Goal: Task Accomplishment & Management: Complete application form

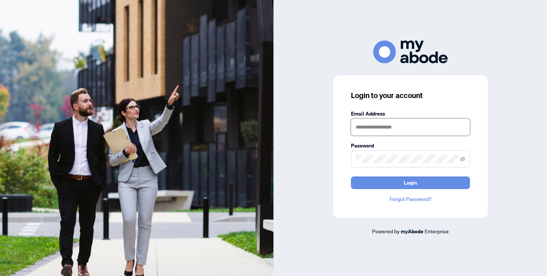
click at [390, 127] on input "text" at bounding box center [410, 127] width 119 height 17
type input "**********"
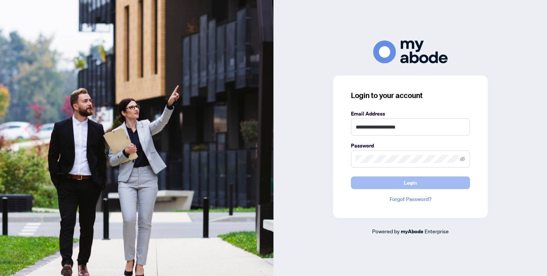
click at [390, 186] on button "Login" at bounding box center [410, 183] width 119 height 13
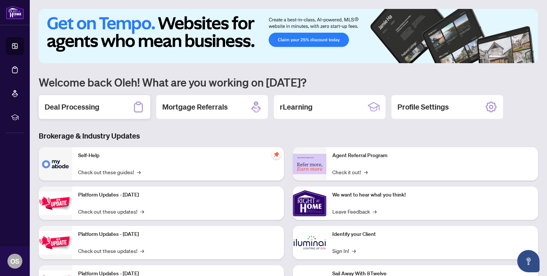
click at [83, 112] on h2 "Deal Processing" at bounding box center [72, 107] width 55 height 10
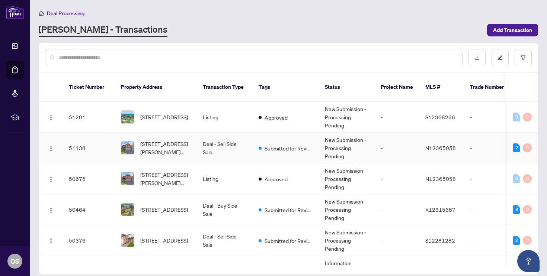
click at [212, 144] on td "Deal - Sell Side Sale" at bounding box center [225, 148] width 56 height 31
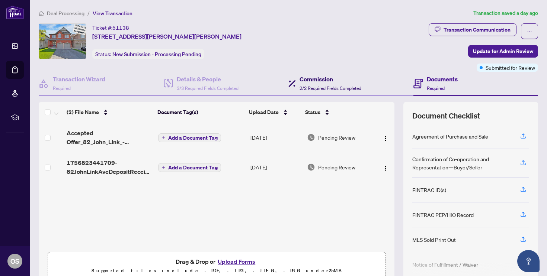
click at [315, 87] on span "2/2 Required Fields Completed" at bounding box center [330, 89] width 62 height 6
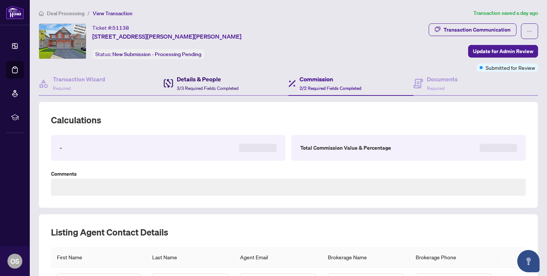
click at [190, 83] on div "Details & People 3/3 Required Fields Completed" at bounding box center [208, 83] width 62 height 17
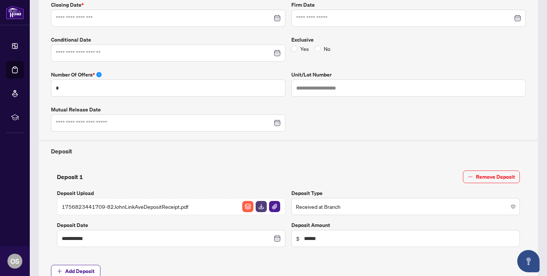
type input "**********"
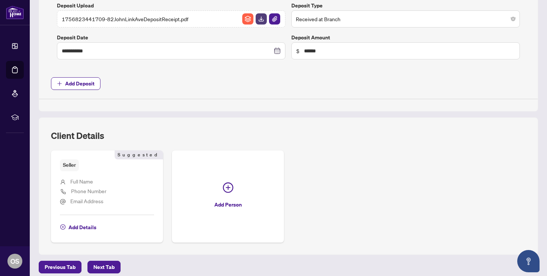
scroll to position [362, 0]
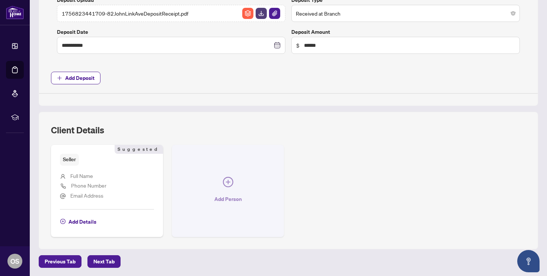
click at [226, 184] on icon "plus-circle" at bounding box center [228, 182] width 10 height 10
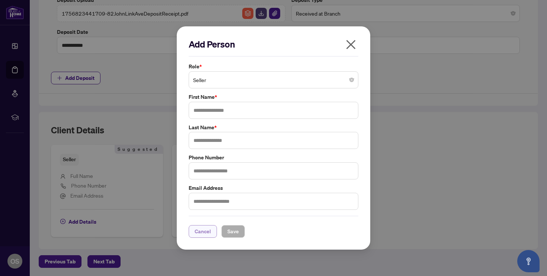
click at [210, 235] on span "Cancel" at bounding box center [202, 232] width 16 height 12
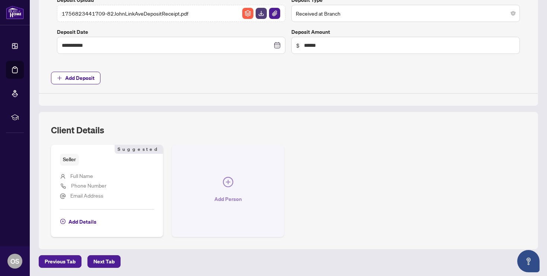
click at [229, 187] on span "button" at bounding box center [228, 183] width 10 height 13
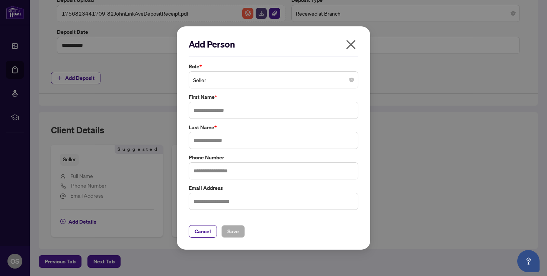
click at [244, 84] on span "Seller" at bounding box center [273, 80] width 161 height 14
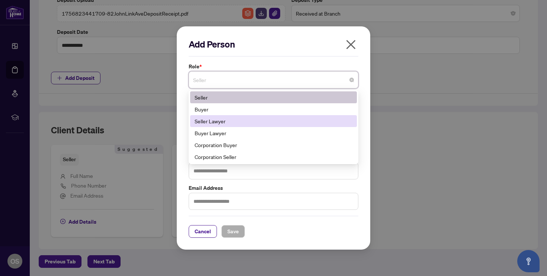
click at [246, 122] on div "Seller Lawyer" at bounding box center [273, 121] width 158 height 8
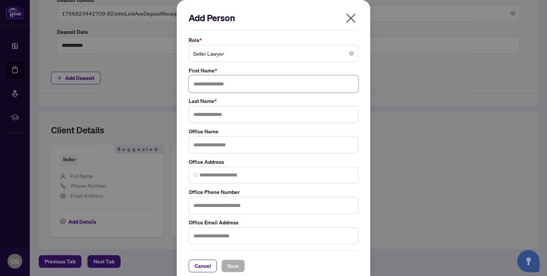
click at [234, 85] on input "text" at bounding box center [273, 83] width 170 height 17
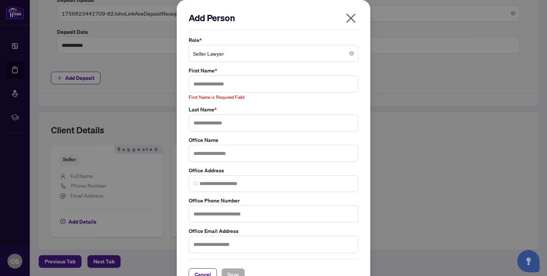
click at [350, 15] on icon "close" at bounding box center [351, 18] width 12 height 12
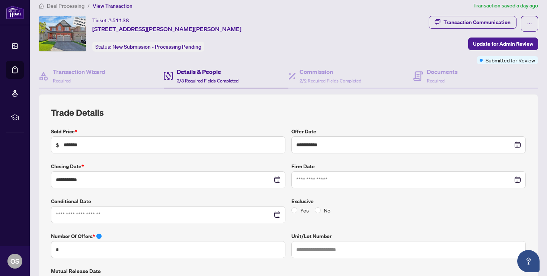
scroll to position [0, 0]
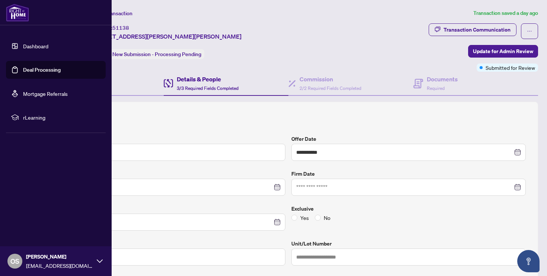
click at [21, 11] on img at bounding box center [17, 13] width 23 height 18
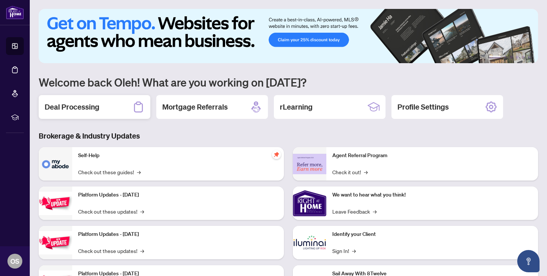
click at [125, 113] on div "Deal Processing" at bounding box center [95, 107] width 112 height 24
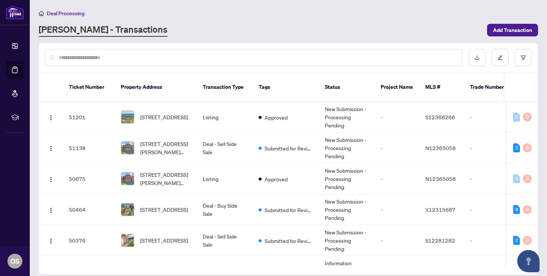
click at [196, 59] on input "text" at bounding box center [257, 58] width 397 height 8
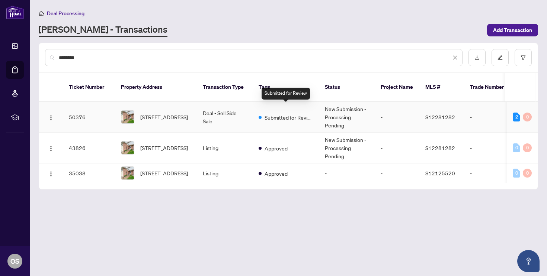
type input "********"
click at [277, 113] on span "Submitted for Review" at bounding box center [288, 117] width 48 height 8
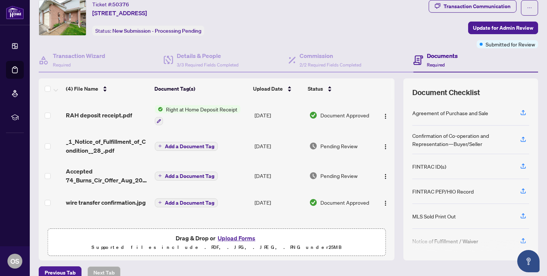
scroll to position [35, 0]
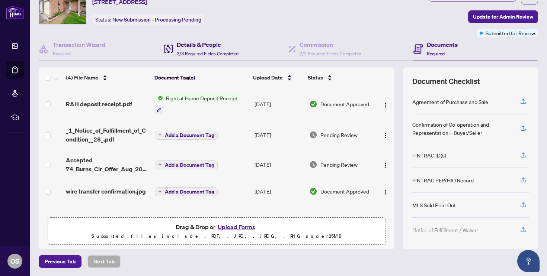
click at [207, 51] on span "3/3 Required Fields Completed" at bounding box center [208, 54] width 62 height 6
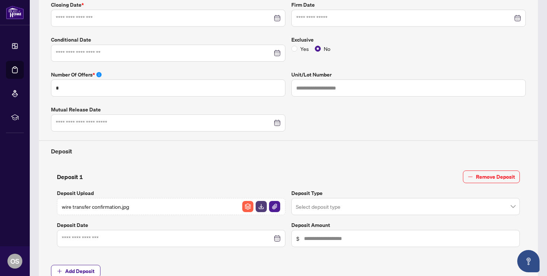
type input "**********"
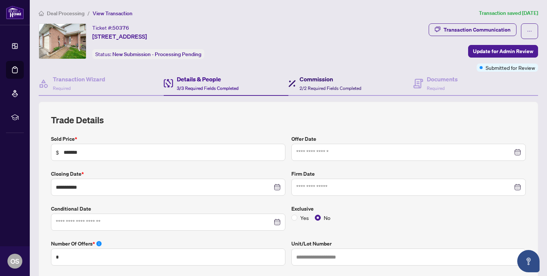
click at [309, 81] on h4 "Commission" at bounding box center [330, 79] width 62 height 9
